Goal: Check status: Check status

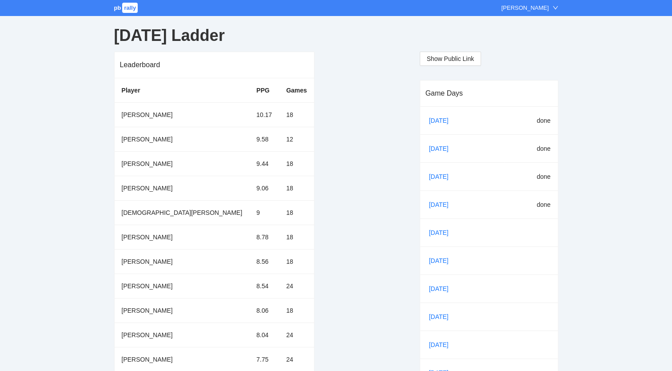
click at [120, 9] on span "pb" at bounding box center [117, 7] width 7 height 7
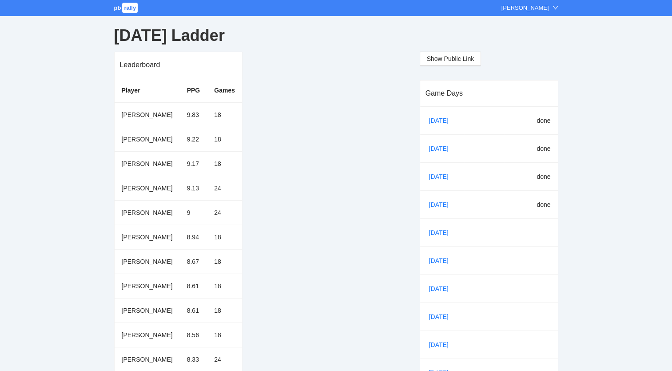
click at [435, 205] on link "[DATE]" at bounding box center [443, 204] width 30 height 13
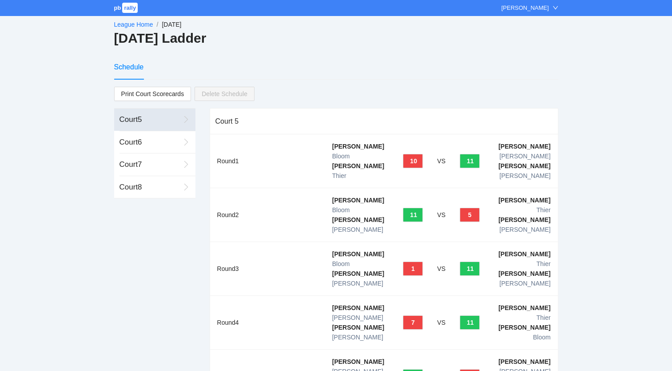
click at [434, 242] on td "VS" at bounding box center [441, 269] width 23 height 54
click at [139, 140] on div "Court 6" at bounding box center [150, 142] width 60 height 12
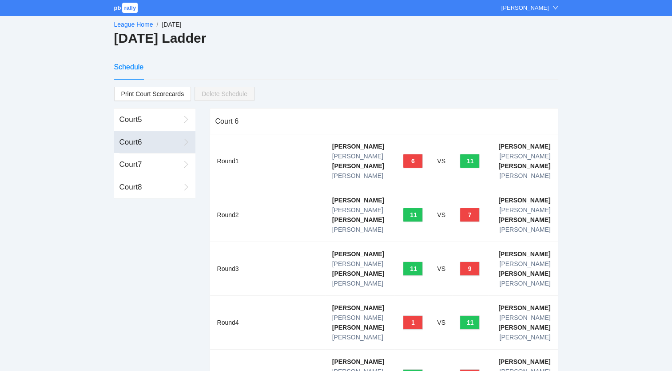
click at [132, 163] on div "Court 7" at bounding box center [150, 165] width 60 height 12
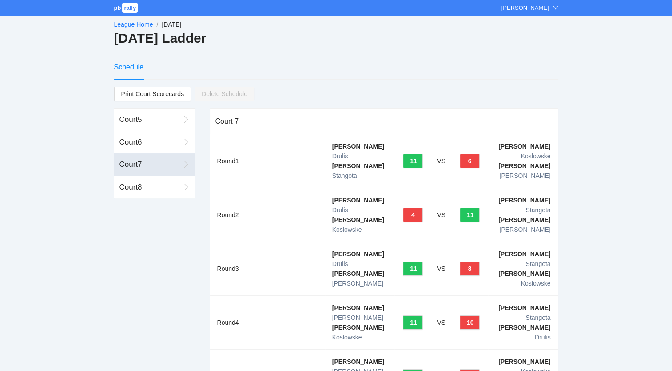
click at [142, 184] on div "Court 8" at bounding box center [150, 187] width 60 height 12
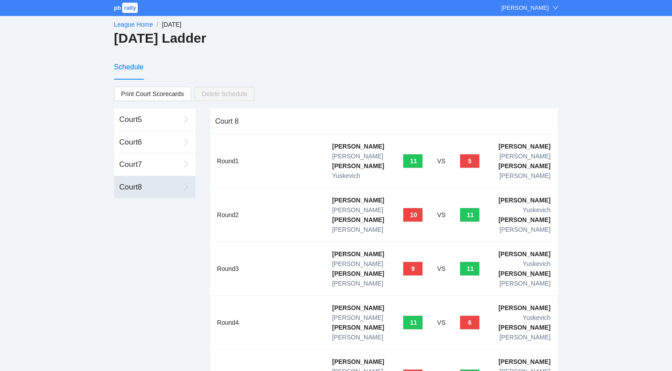
click at [133, 23] on link "League Home" at bounding box center [133, 24] width 39 height 7
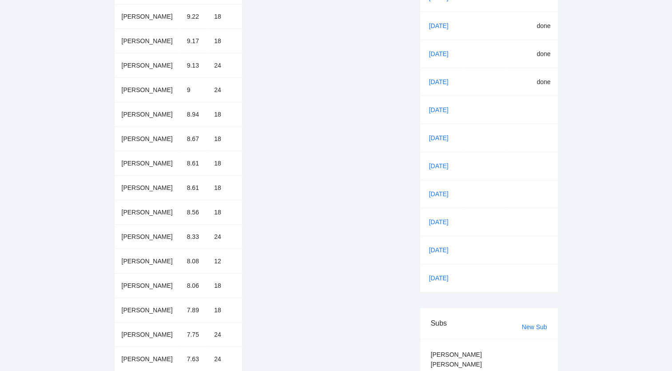
scroll to position [140, 0]
